Goal: Task Accomplishment & Management: Manage account settings

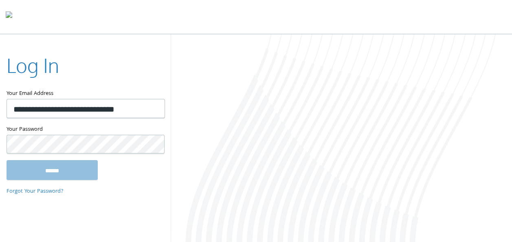
type input "**********"
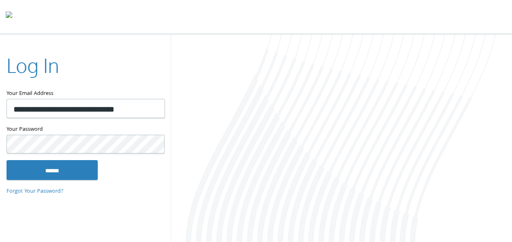
click at [7, 160] on input "******" at bounding box center [52, 170] width 91 height 20
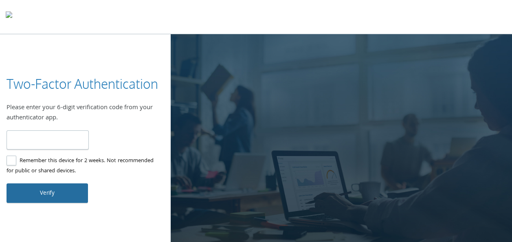
type input "******"
click at [47, 183] on button "Verify" at bounding box center [47, 193] width 81 height 20
